Goal: Feedback & Contribution: Contribute content

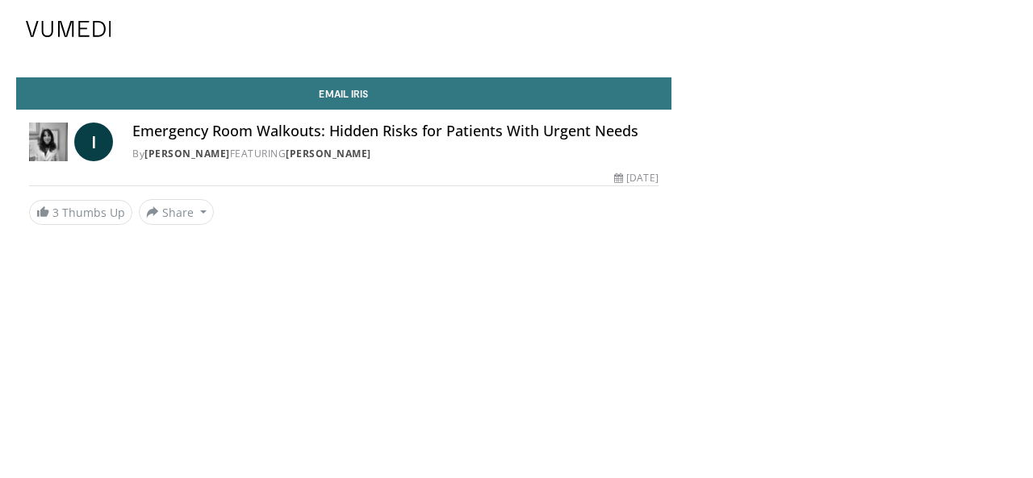
click at [92, 144] on span "I" at bounding box center [93, 142] width 39 height 39
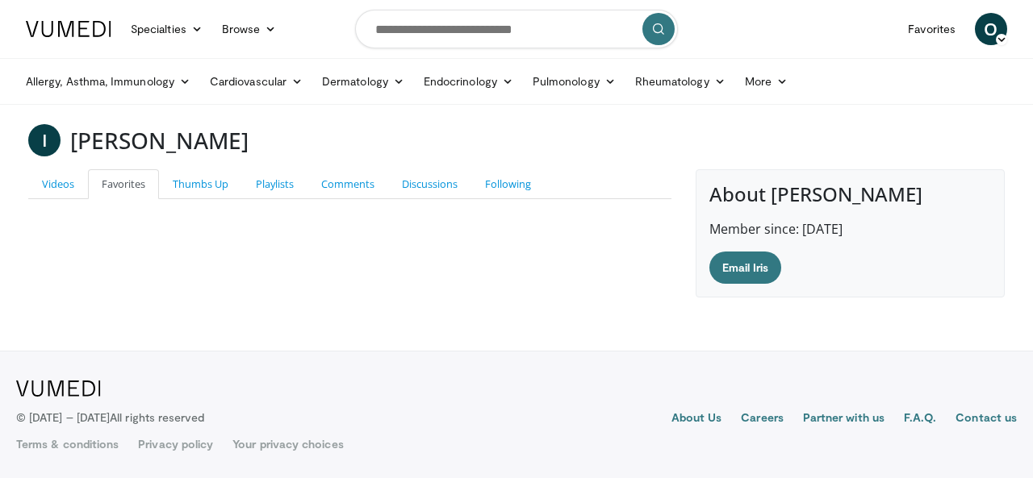
drag, startPoint x: 595, startPoint y: 294, endPoint x: 590, endPoint y: 286, distance: 9.8
click at [595, 293] on div "Videos Favorites Thumbs Up Playlists Comments Discussions Following 08:36 [PERS…" at bounding box center [349, 233] width 667 height 128
click at [992, 27] on span "O" at bounding box center [991, 29] width 32 height 32
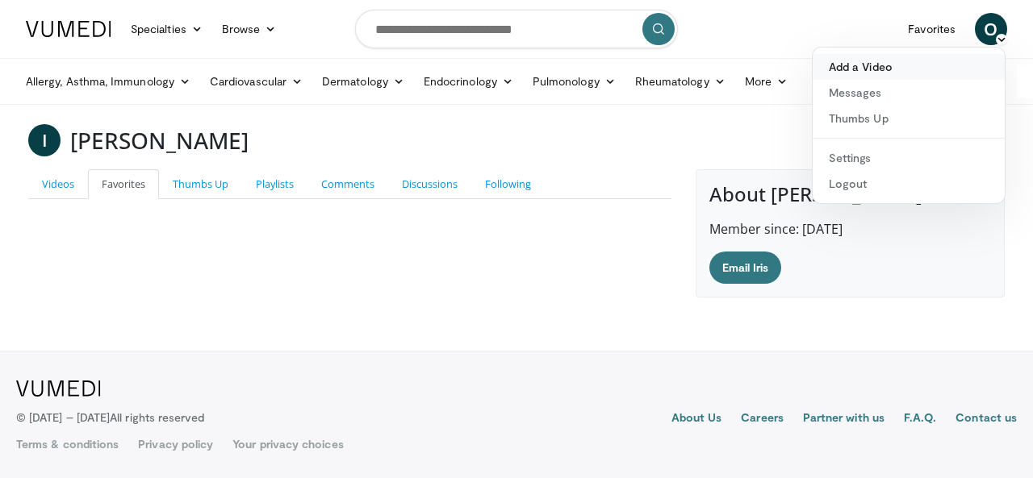
click at [874, 65] on link "Add a Video" at bounding box center [908, 67] width 192 height 26
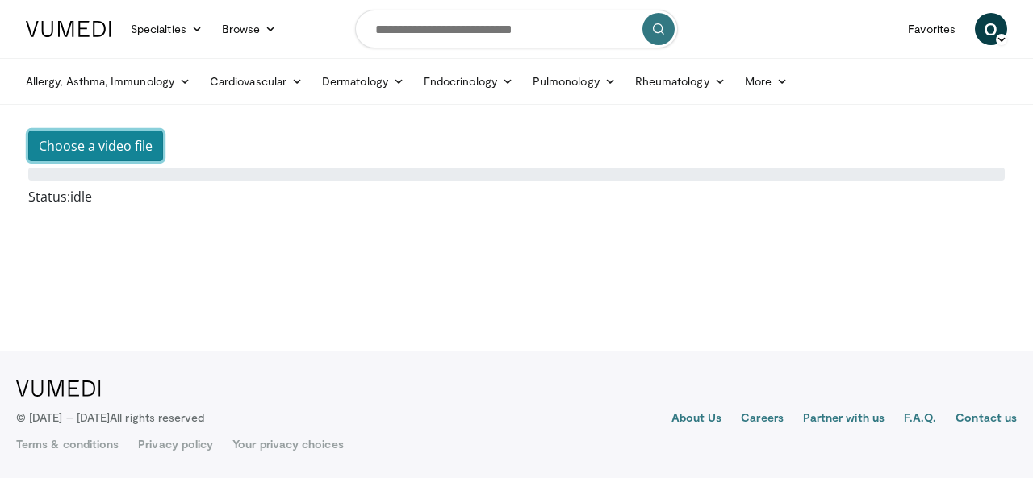
click at [91, 150] on button "Choose a video file" at bounding box center [95, 146] width 135 height 31
